Goal: Task Accomplishment & Management: Use online tool/utility

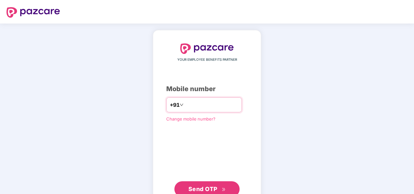
click at [185, 102] on input "number" at bounding box center [211, 104] width 53 height 10
type input "**********"
click at [212, 187] on span "Send OTP" at bounding box center [202, 188] width 29 height 7
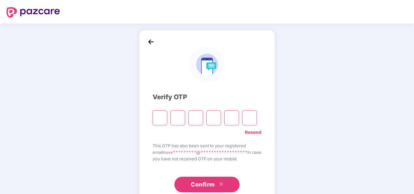
click at [154, 117] on input "Please enter verification code. Digit 1" at bounding box center [160, 117] width 15 height 15
click at [158, 115] on input "Please enter verification code. Digit 1" at bounding box center [160, 117] width 15 height 15
click at [158, 112] on input "Please enter verification code. Digit 1" at bounding box center [160, 117] width 15 height 15
click at [156, 115] on input "Please enter verification code. Digit 1" at bounding box center [160, 117] width 15 height 15
click at [159, 116] on input "Please enter verification code. Digit 1" at bounding box center [160, 117] width 15 height 15
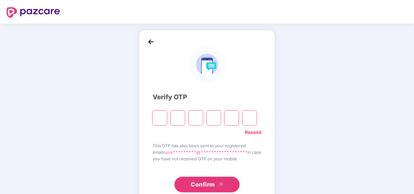
click at [157, 120] on input "Please enter verification code. Digit 1" at bounding box center [160, 117] width 15 height 15
click at [154, 119] on input "Please enter verification code. Digit 1" at bounding box center [160, 117] width 15 height 15
type input "*"
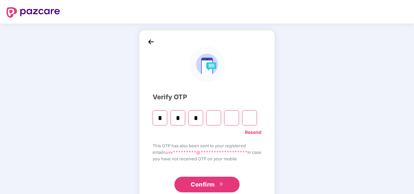
type input "*"
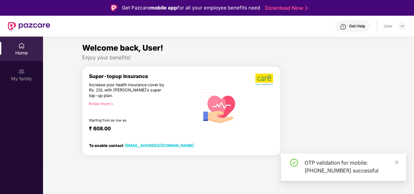
click at [210, 181] on section "Welcome back, User! Enjoy your benefits! Super-topup Insurance Increase your he…" at bounding box center [228, 134] width 371 height 194
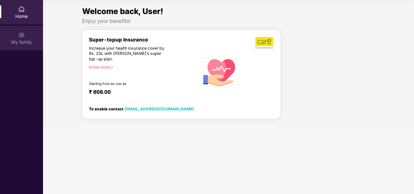
click at [31, 35] on div "My family" at bounding box center [21, 38] width 43 height 24
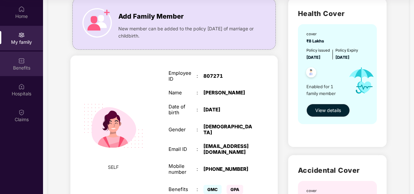
scroll to position [48, 0]
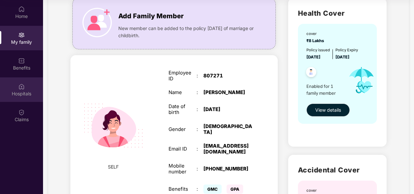
click at [24, 87] on img at bounding box center [21, 86] width 7 height 7
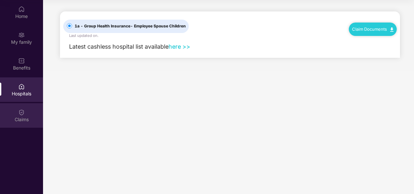
click at [24, 109] on img at bounding box center [21, 112] width 7 height 7
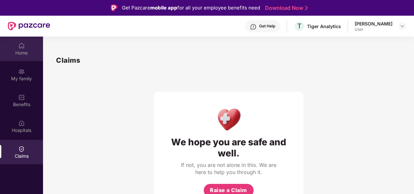
click at [18, 45] on div "Home" at bounding box center [21, 49] width 43 height 24
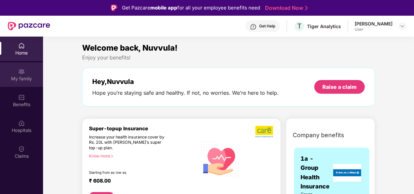
click at [21, 81] on div "My family" at bounding box center [21, 78] width 43 height 7
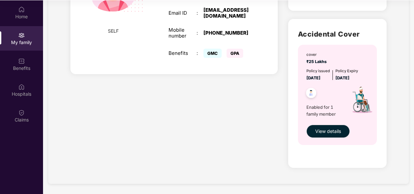
scroll to position [37, 0]
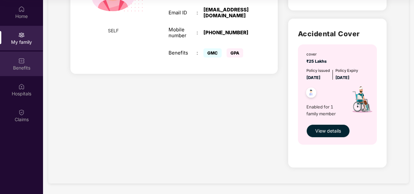
click at [28, 61] on div "Benefits" at bounding box center [21, 63] width 43 height 24
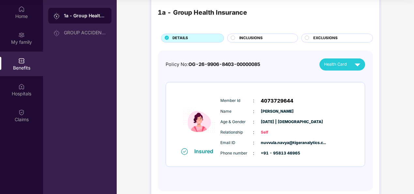
scroll to position [26, 0]
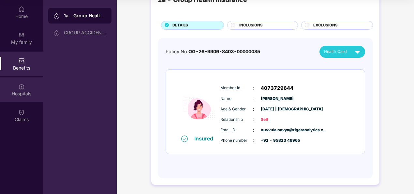
click at [34, 92] on div "Hospitals" at bounding box center [21, 93] width 43 height 7
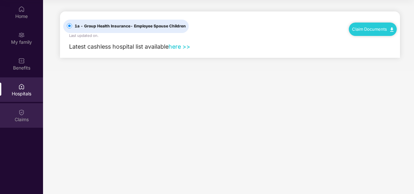
click at [21, 121] on div "Claims" at bounding box center [21, 119] width 43 height 7
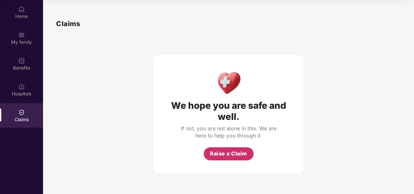
click at [242, 152] on span "Raise a Claim" at bounding box center [228, 153] width 37 height 8
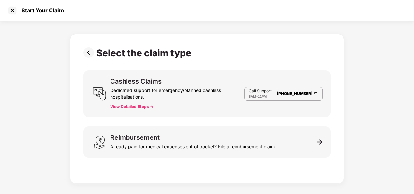
scroll to position [16, 0]
click at [13, 15] on div at bounding box center [12, 10] width 10 height 10
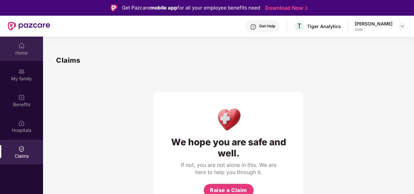
click at [29, 42] on div "Home" at bounding box center [21, 49] width 43 height 24
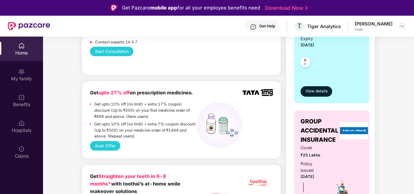
scroll to position [158, 0]
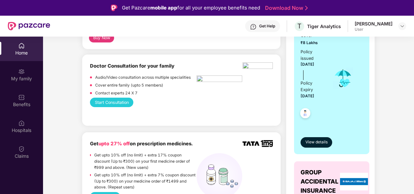
click at [105, 105] on button "Start Consultation" at bounding box center [111, 101] width 43 height 9
